Goal: Navigation & Orientation: Find specific page/section

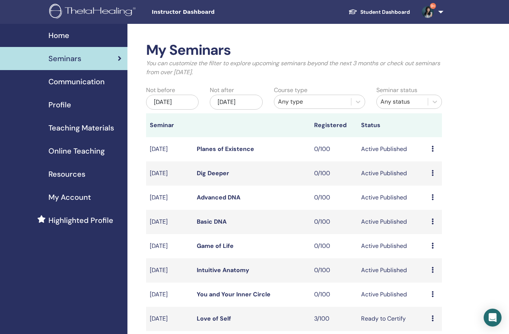
click at [66, 106] on span "Profile" at bounding box center [59, 104] width 23 height 11
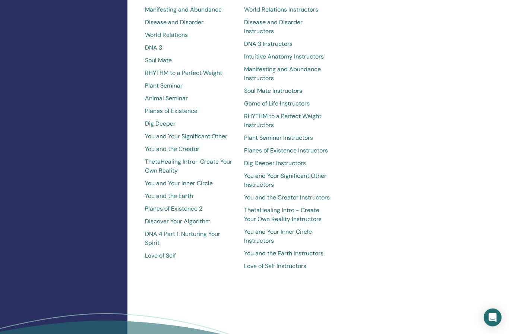
scroll to position [486, 0]
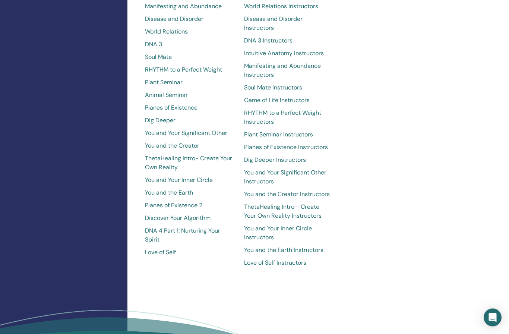
click at [337, 177] on div "Instructor Basic DNA Instructors Advanced DNA Instructors Intuitive Child In Me…" at bounding box center [289, 112] width 100 height 318
click at [318, 203] on link "ThetaHealing Intro - Create Your Own Reality Instructors" at bounding box center [288, 212] width 88 height 18
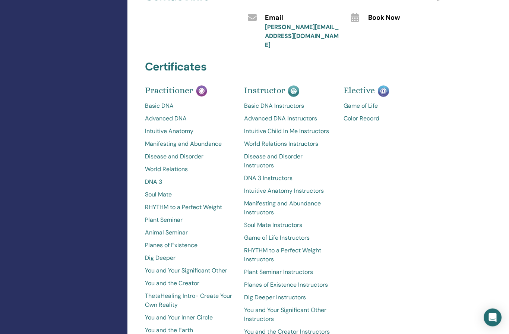
scroll to position [332, 0]
